Goal: Task Accomplishment & Management: Use online tool/utility

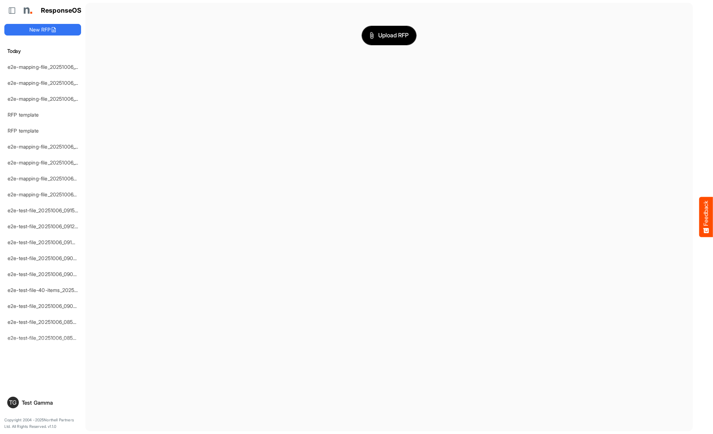
click at [389, 35] on span "Upload RFP" at bounding box center [389, 35] width 39 height 9
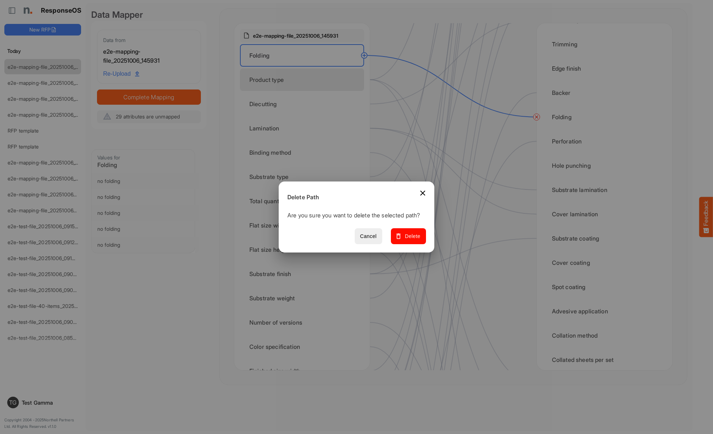
click at [411, 240] on span "Delete" at bounding box center [408, 236] width 24 height 9
click at [304, 80] on div "Product type" at bounding box center [302, 79] width 124 height 22
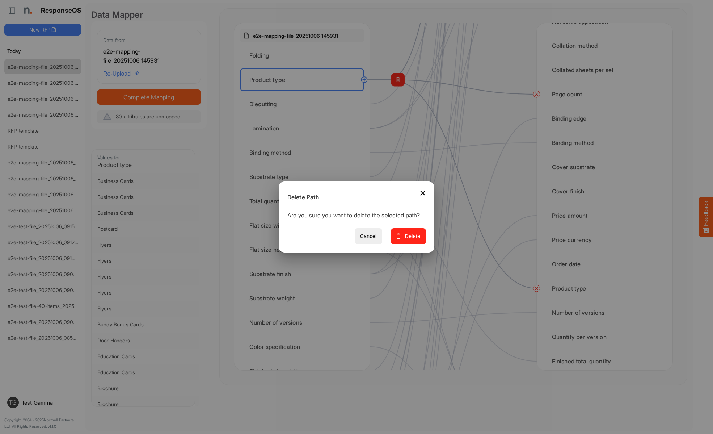
click at [411, 240] on span "Delete" at bounding box center [408, 236] width 24 height 9
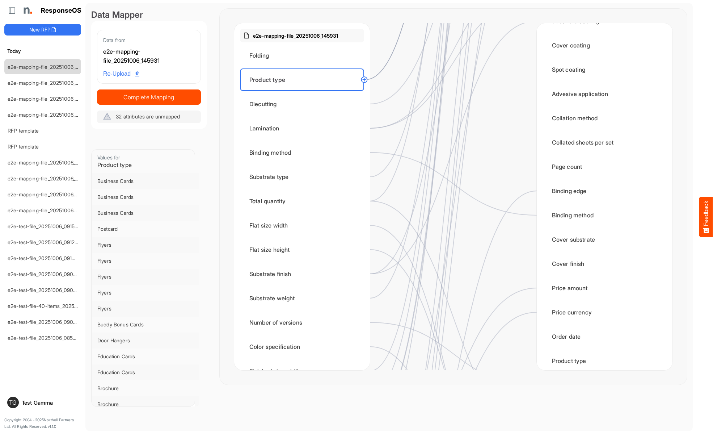
scroll to position [0, 0]
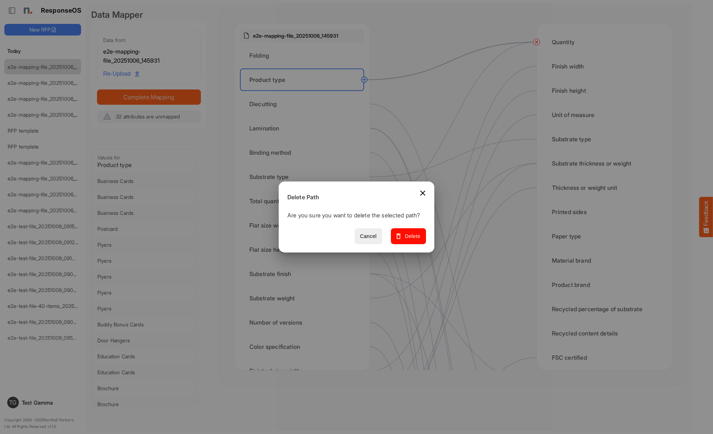
click at [411, 240] on span "Delete" at bounding box center [408, 236] width 24 height 9
click at [304, 104] on div "Diecutting" at bounding box center [302, 104] width 124 height 22
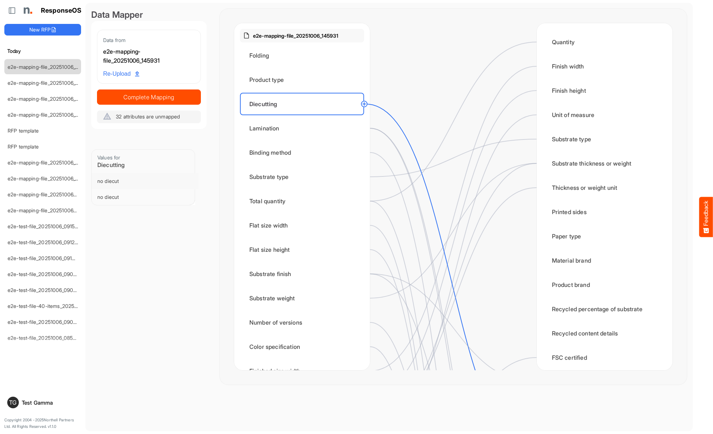
scroll to position [145, 0]
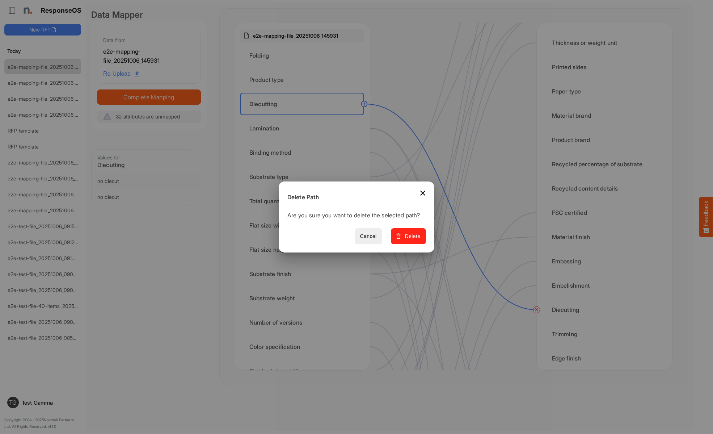
click at [411, 240] on span "Delete" at bounding box center [408, 236] width 24 height 9
click at [304, 128] on div "Lamination" at bounding box center [302, 128] width 124 height 22
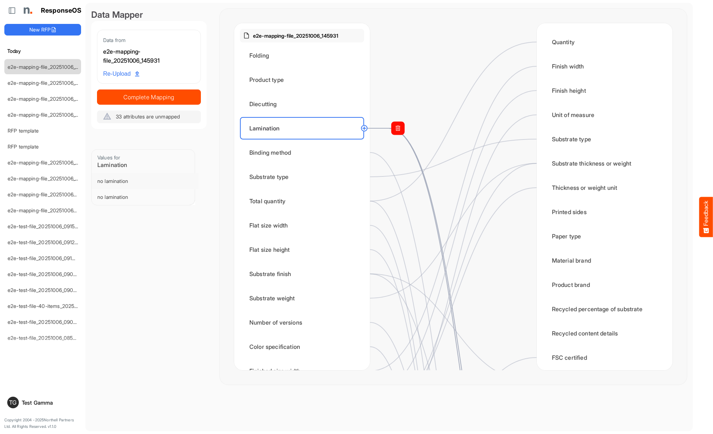
scroll to position [290, 0]
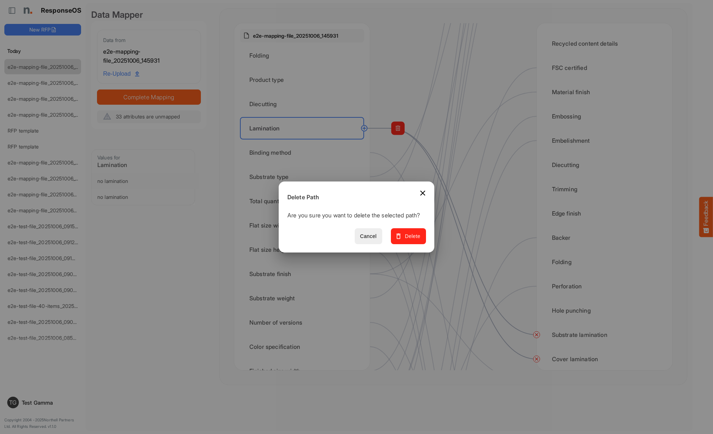
click at [411, 240] on span "Delete" at bounding box center [408, 236] width 24 height 9
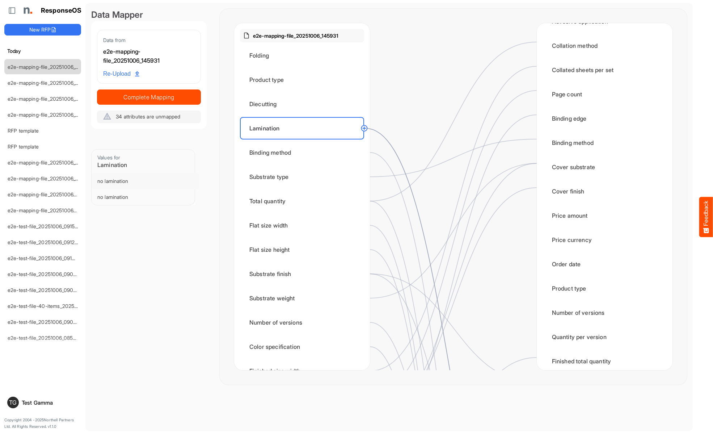
scroll to position [1171, 0]
